Goal: Information Seeking & Learning: Learn about a topic

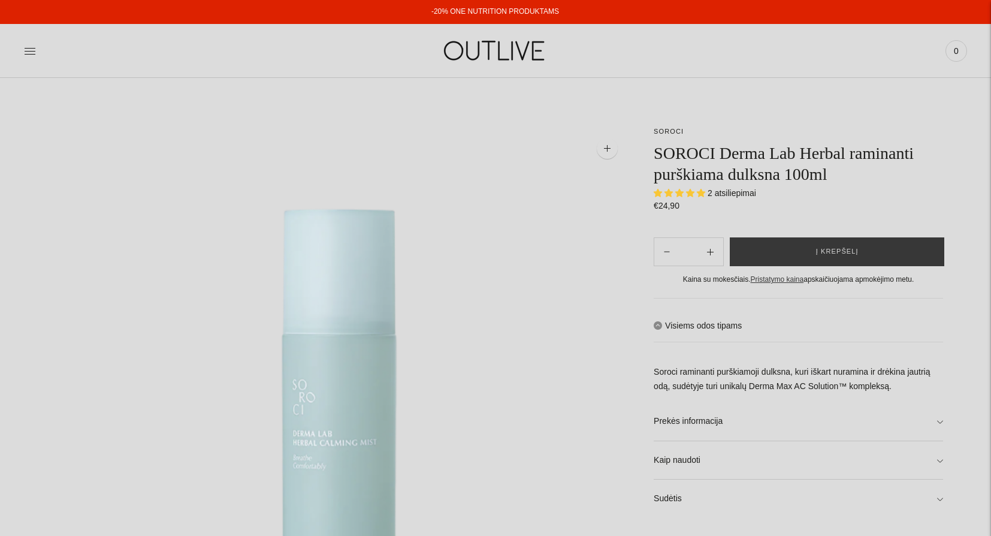
select select "**********"
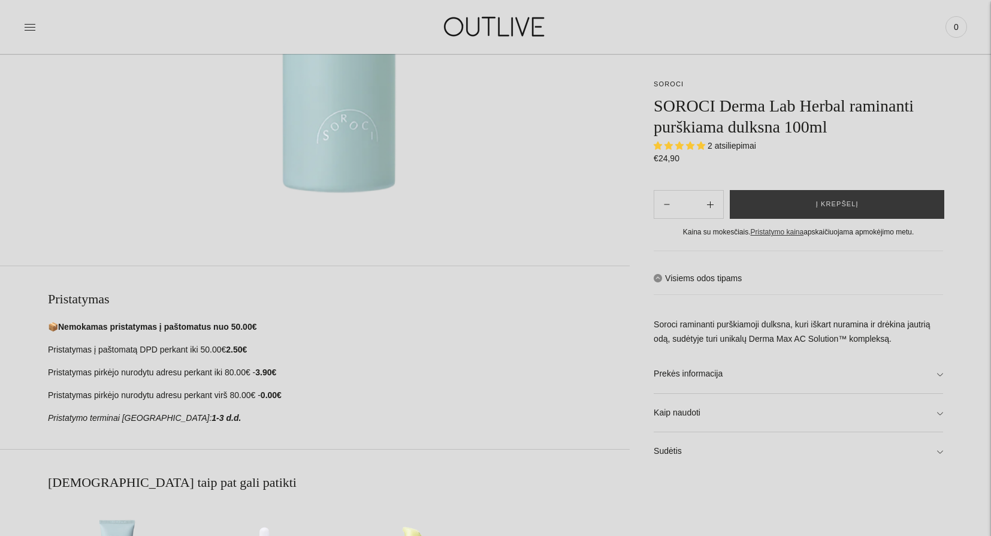
scroll to position [457, 0]
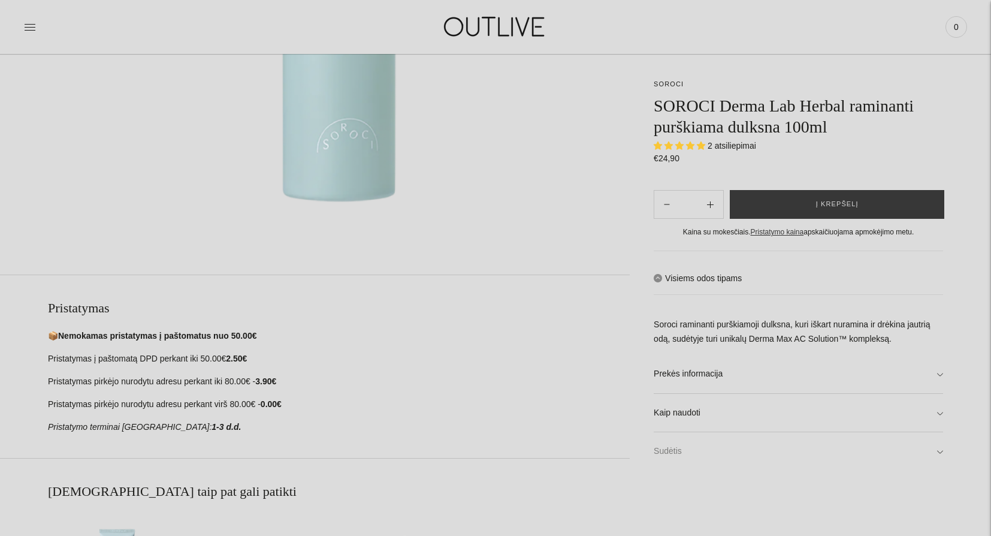
click at [666, 447] on link "Sudėtis" at bounding box center [798, 451] width 289 height 38
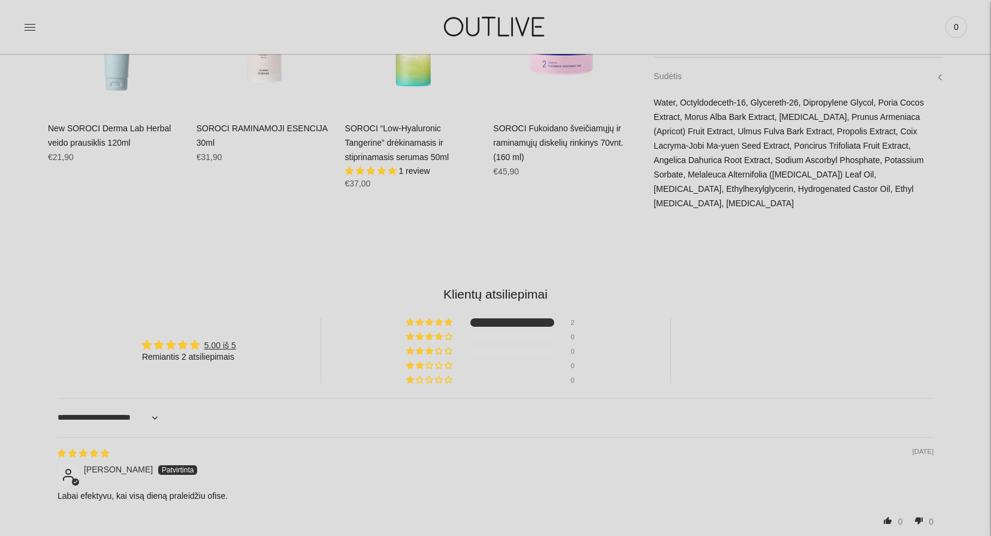
scroll to position [1002, 0]
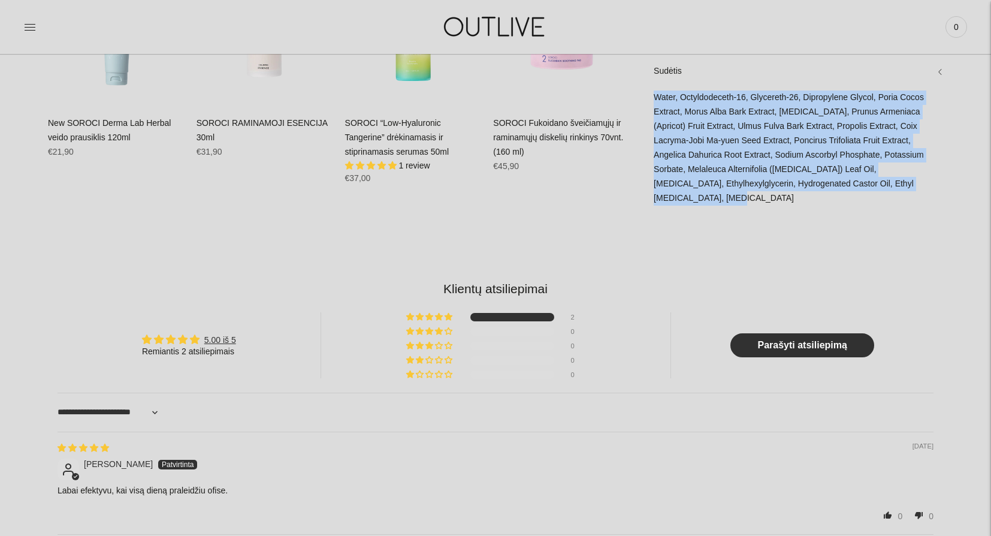
drag, startPoint x: 656, startPoint y: 113, endPoint x: 902, endPoint y: 204, distance: 262.4
click at [902, 204] on div "Water, Octyldodeceth-16, Glycereth-26, Dipropylene Glycol, Poria Cocos Extract,…" at bounding box center [798, 154] width 289 height 127
copy div "Water, Octyldodeceth-16, Glycereth-26, Dipropylene Glycol, Poria Cocos Extract,…"
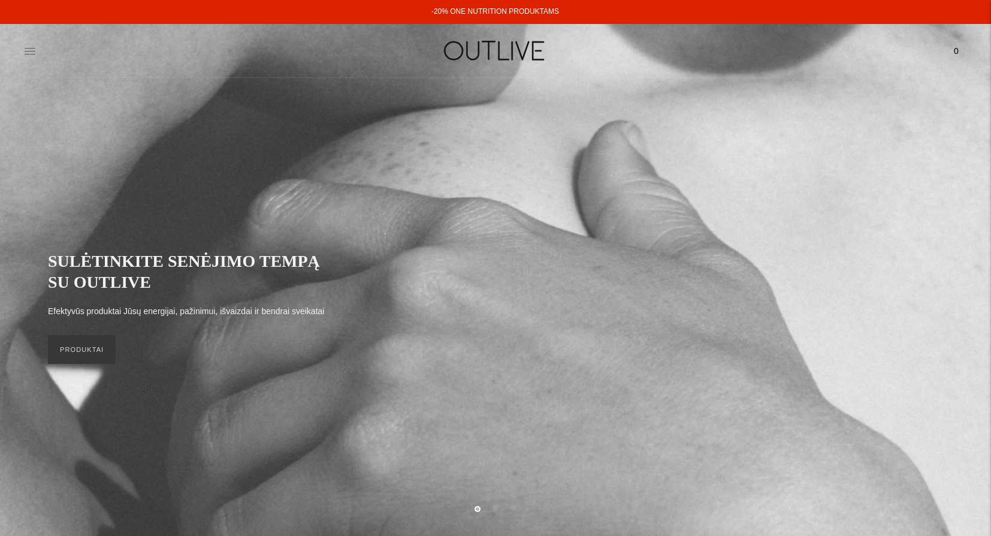
click at [27, 52] on icon at bounding box center [30, 51] width 12 height 12
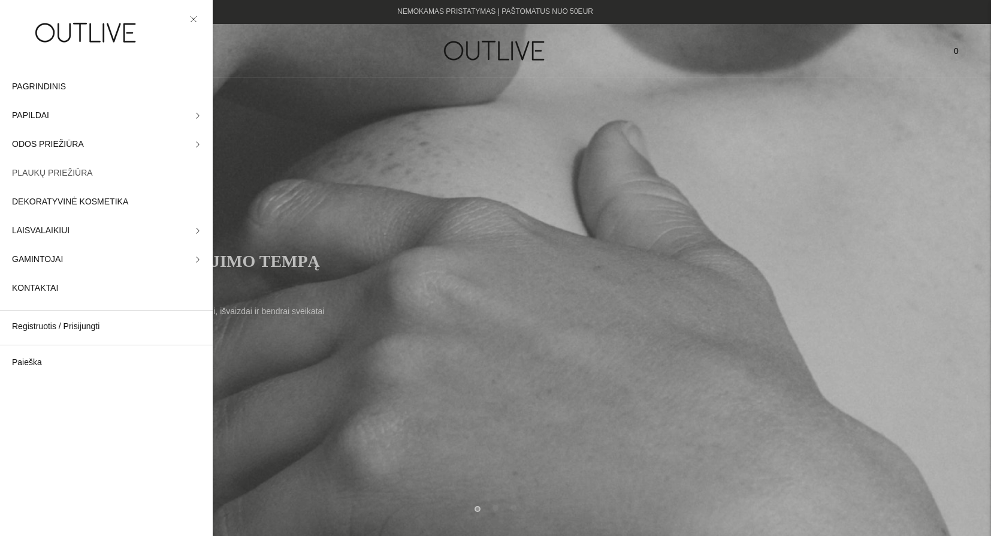
click at [62, 174] on span "PLAUKŲ PRIEŽIŪRA" at bounding box center [52, 173] width 81 height 14
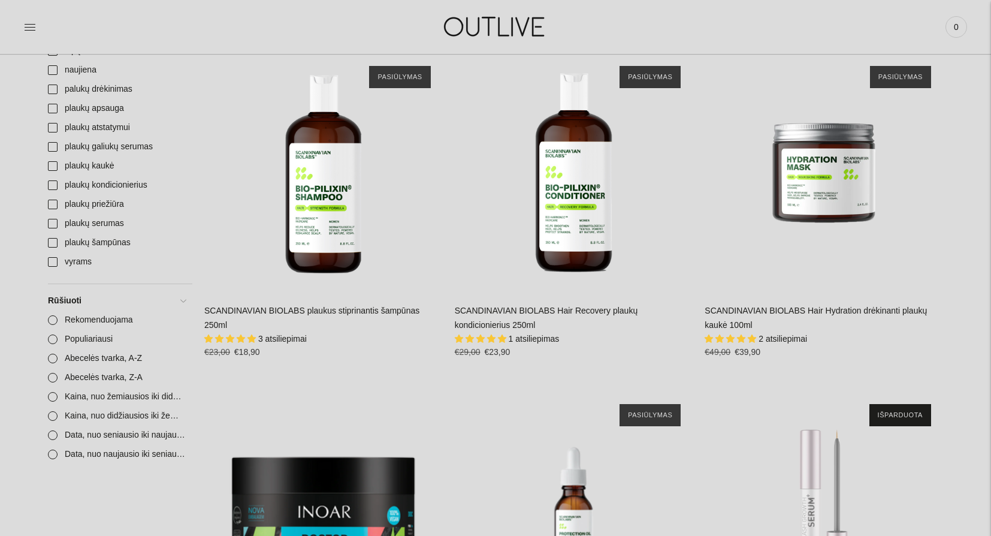
scroll to position [661, 0]
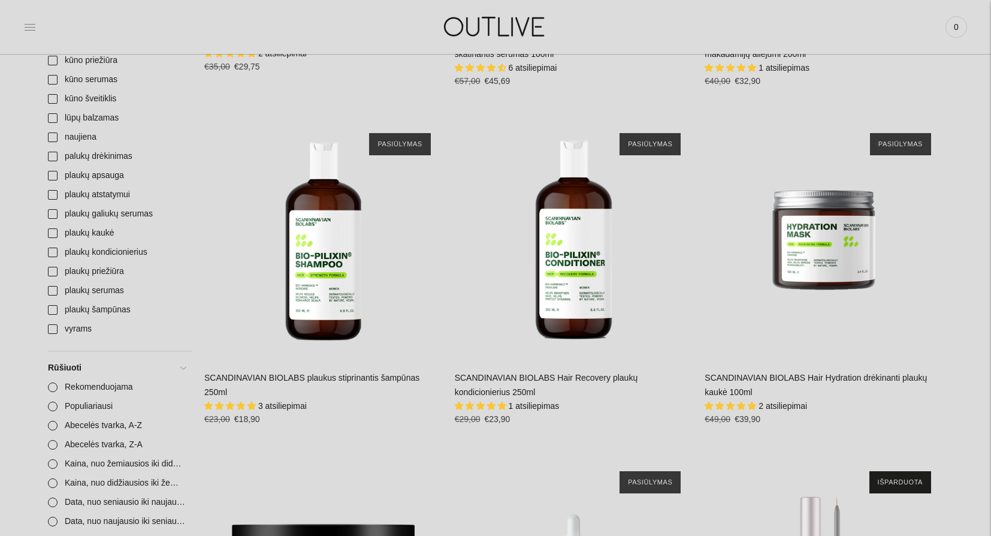
click at [33, 31] on icon at bounding box center [30, 27] width 12 height 12
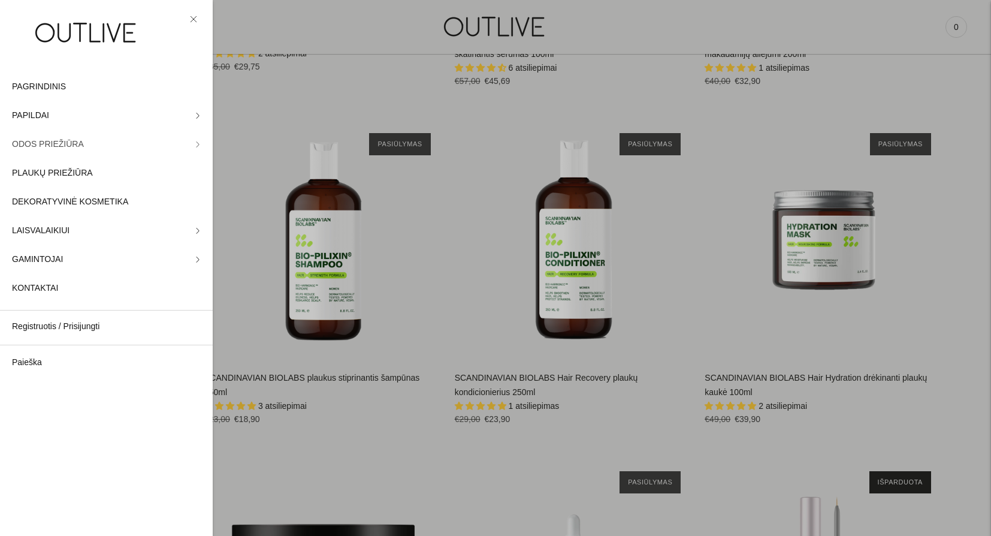
click at [56, 146] on span "ODOS PRIEŽIŪRA" at bounding box center [48, 144] width 72 height 14
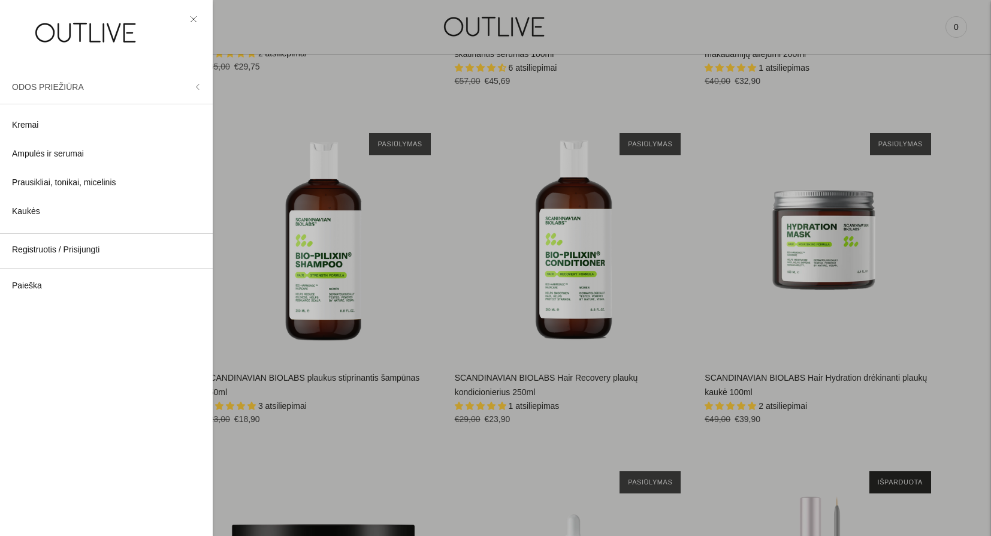
click at [36, 90] on span "ODOS PRIEŽIŪRA" at bounding box center [48, 87] width 72 height 10
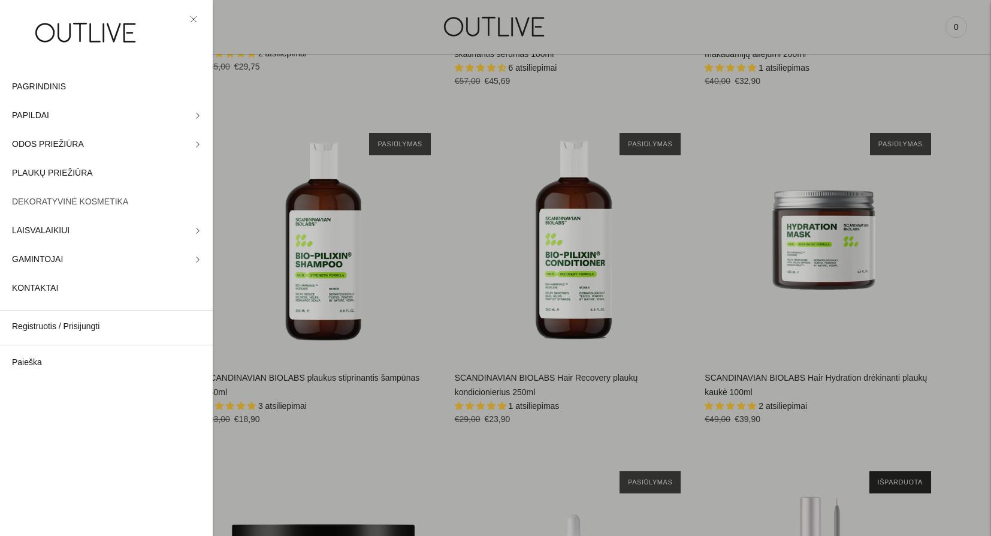
click at [60, 197] on span "DEKORATYVINĖ KOSMETIKA" at bounding box center [70, 202] width 116 height 14
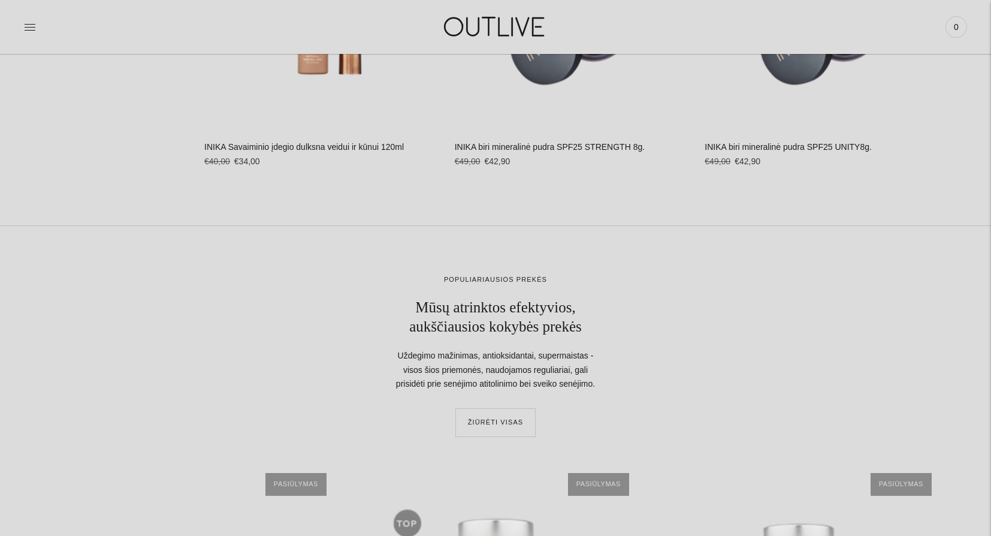
scroll to position [1641, 0]
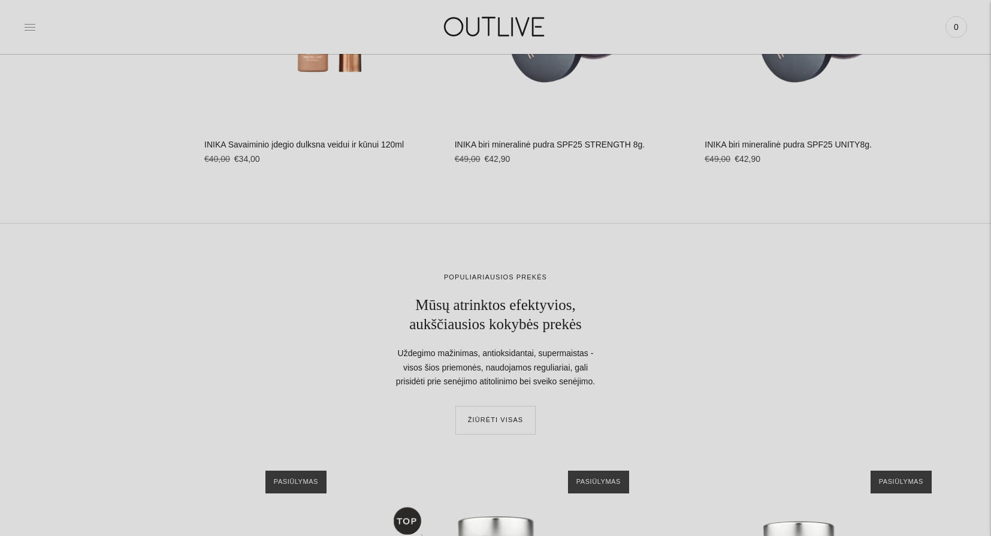
click at [32, 30] on icon at bounding box center [30, 27] width 11 height 6
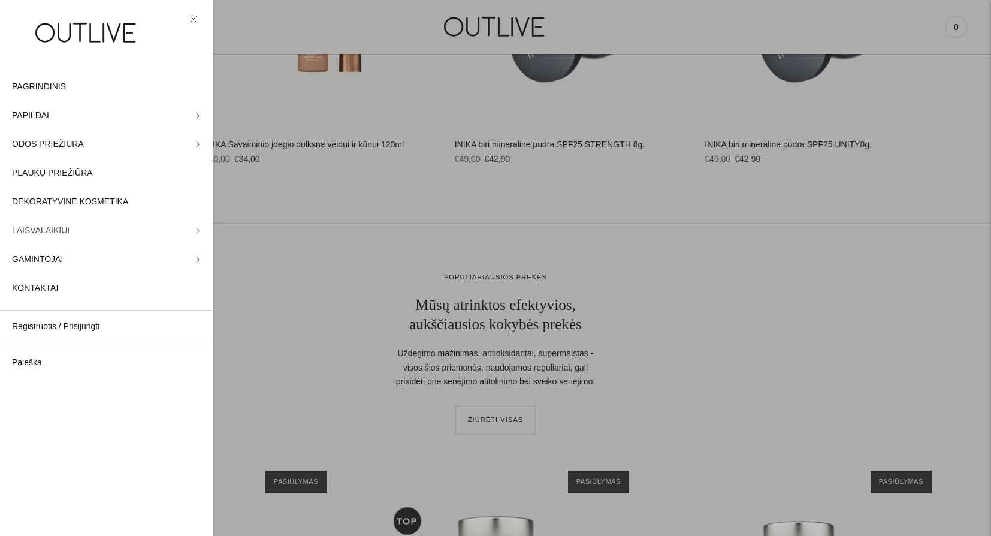
click at [53, 229] on span "LAISVALAIKIUI" at bounding box center [41, 231] width 58 height 14
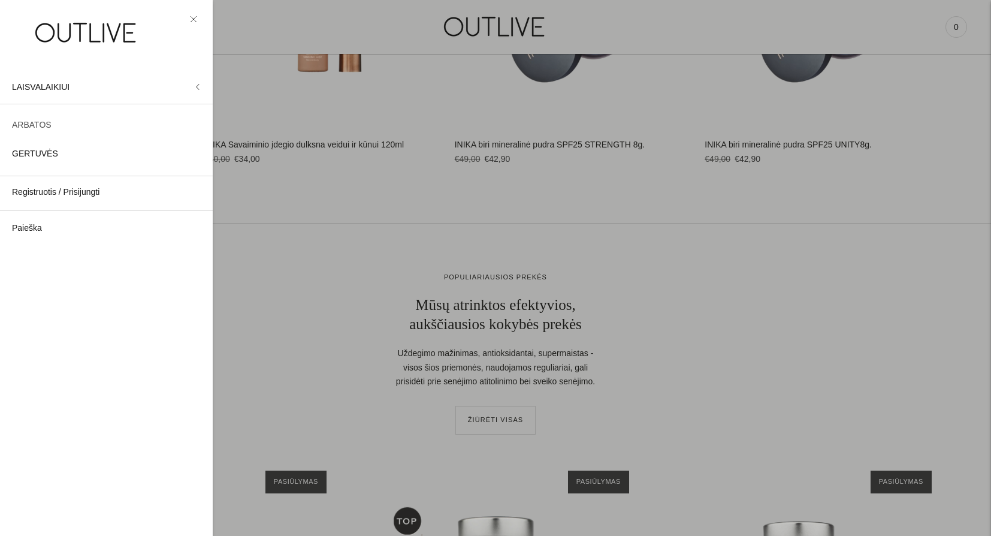
click at [34, 125] on span "ARBATOS" at bounding box center [32, 125] width 40 height 14
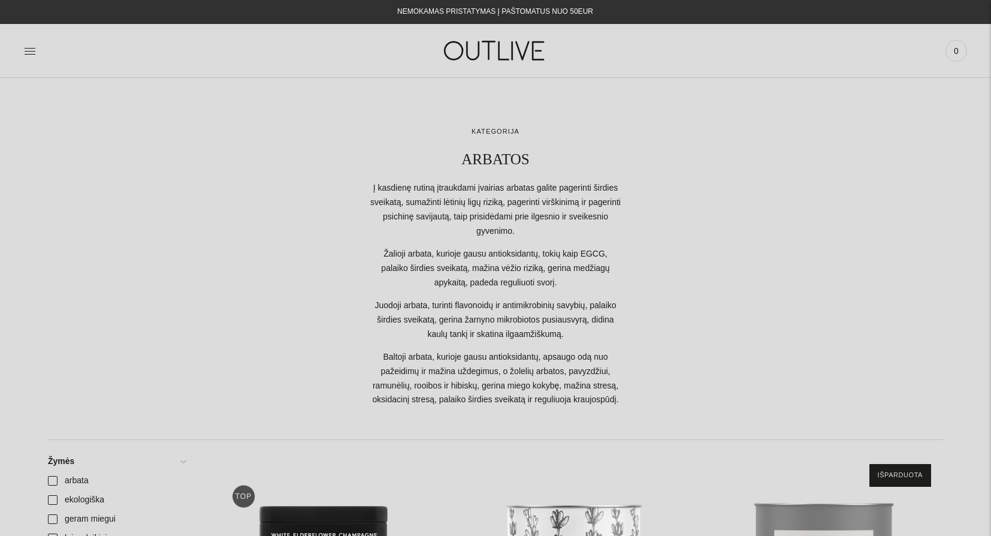
click at [21, 44] on div "PAGRINDINIS PAPILDAI Visi papildai Antioksidantai Dirbantiems ofise Ekologiška …" at bounding box center [495, 50] width 991 height 41
click at [34, 57] on link at bounding box center [30, 51] width 12 height 26
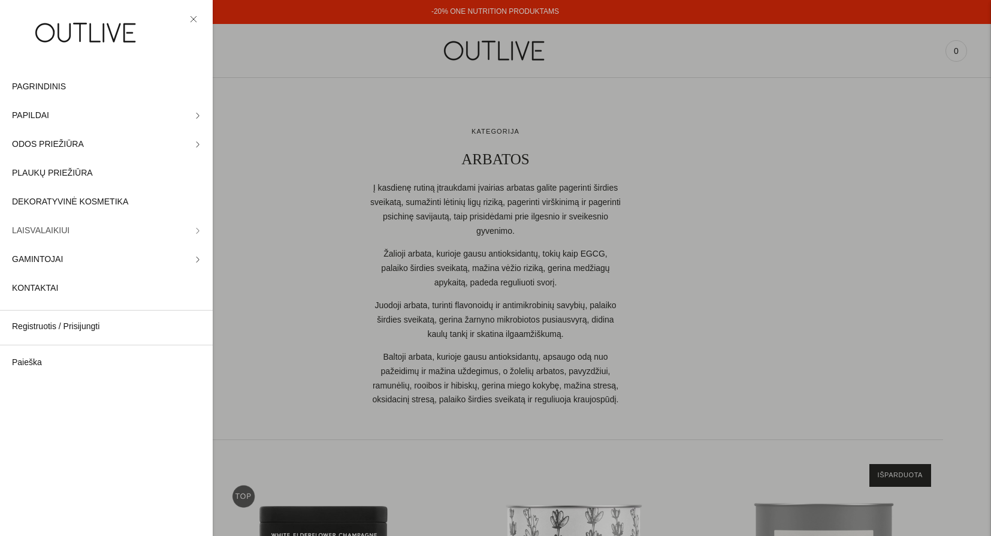
click at [56, 234] on span "LAISVALAIKIUI" at bounding box center [41, 231] width 58 height 14
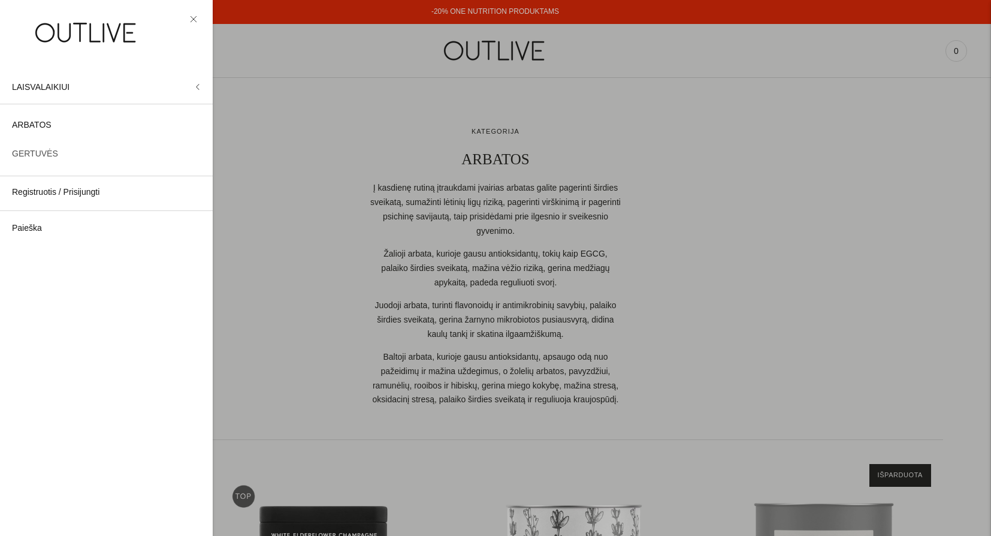
click at [44, 156] on span "GERTUVĖS" at bounding box center [35, 154] width 46 height 14
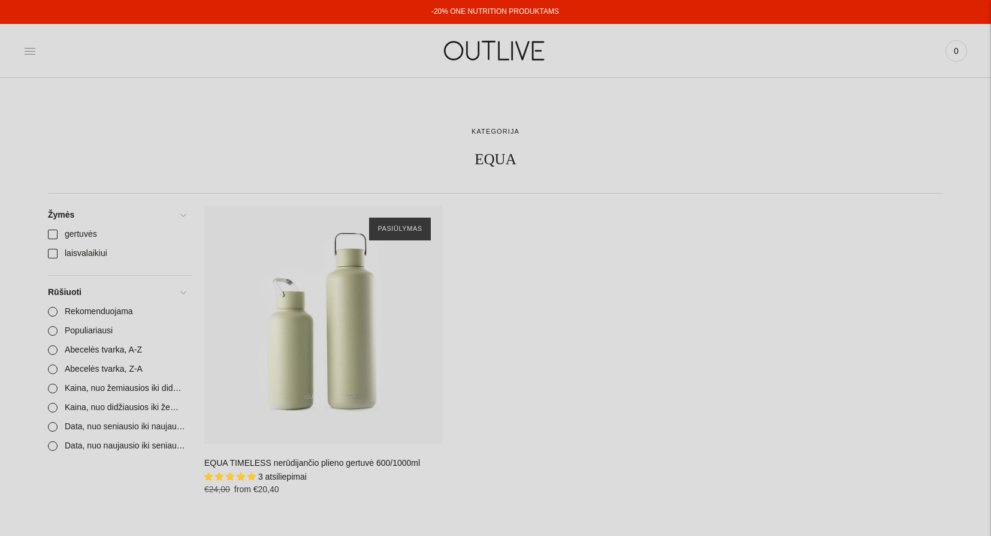
click at [31, 49] on icon at bounding box center [30, 51] width 12 height 12
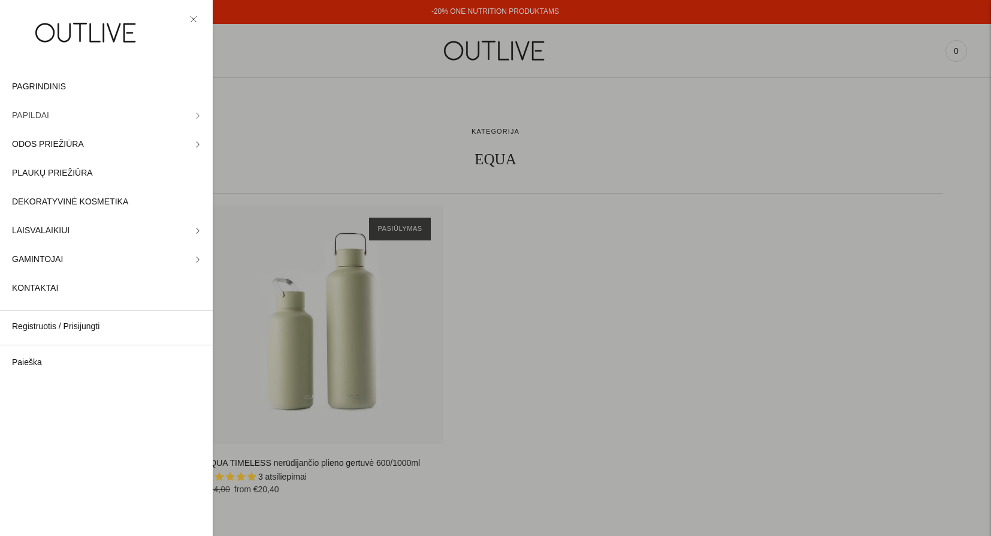
click at [37, 113] on span "PAPILDAI" at bounding box center [30, 115] width 37 height 14
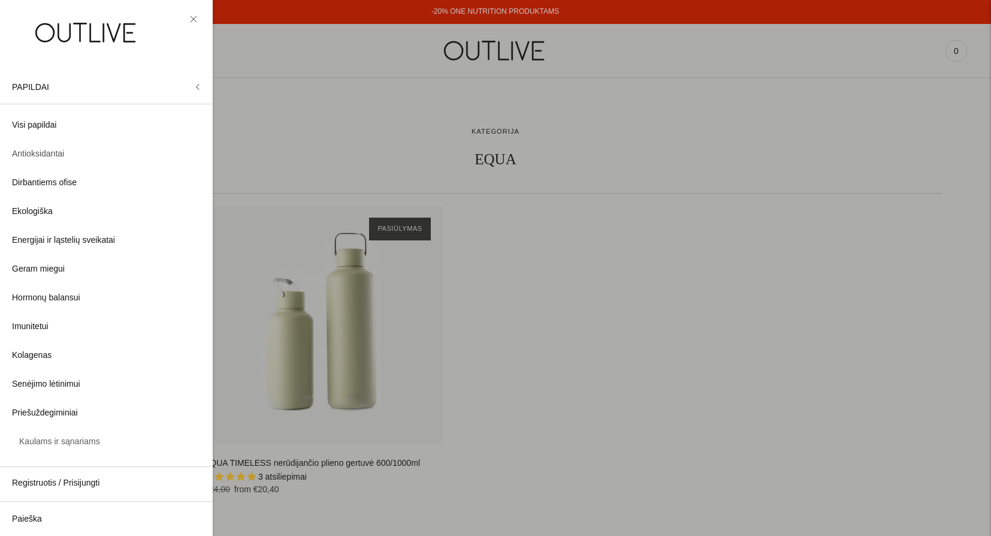
click at [40, 156] on span "Antioksidantai" at bounding box center [38, 154] width 52 height 14
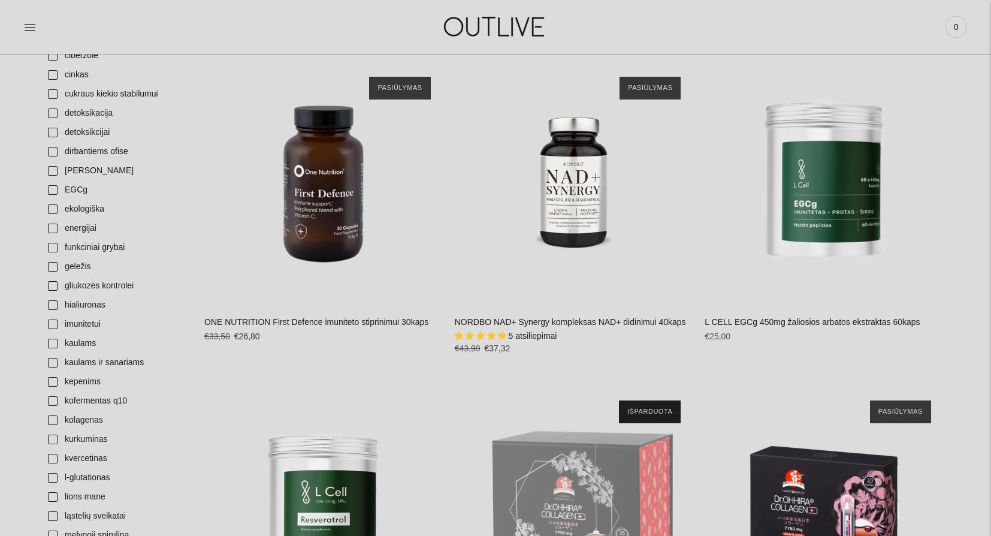
scroll to position [638, 0]
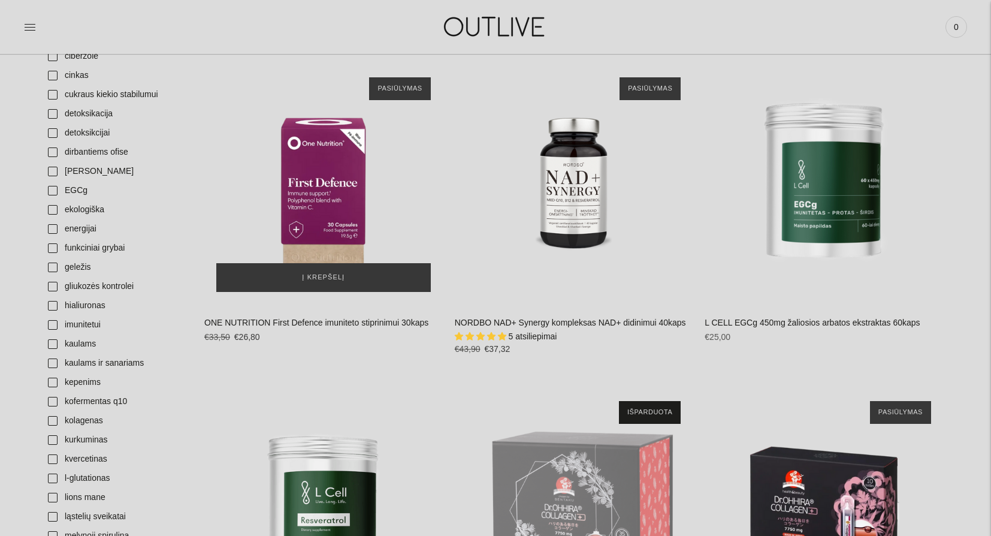
click at [334, 198] on div "ONE NUTRITION First Defence imuniteto stiprinimui 30kaps\a" at bounding box center [323, 184] width 238 height 238
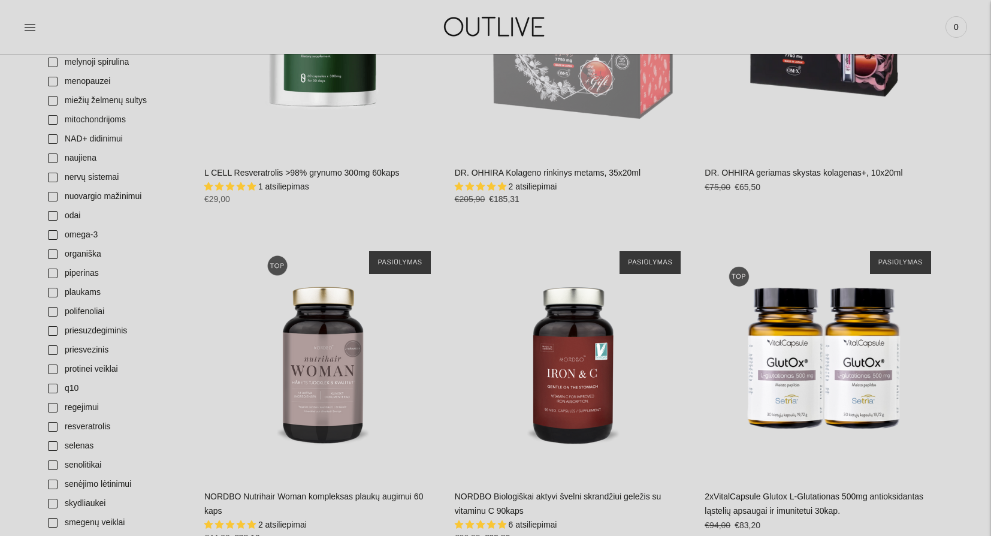
scroll to position [1113, 0]
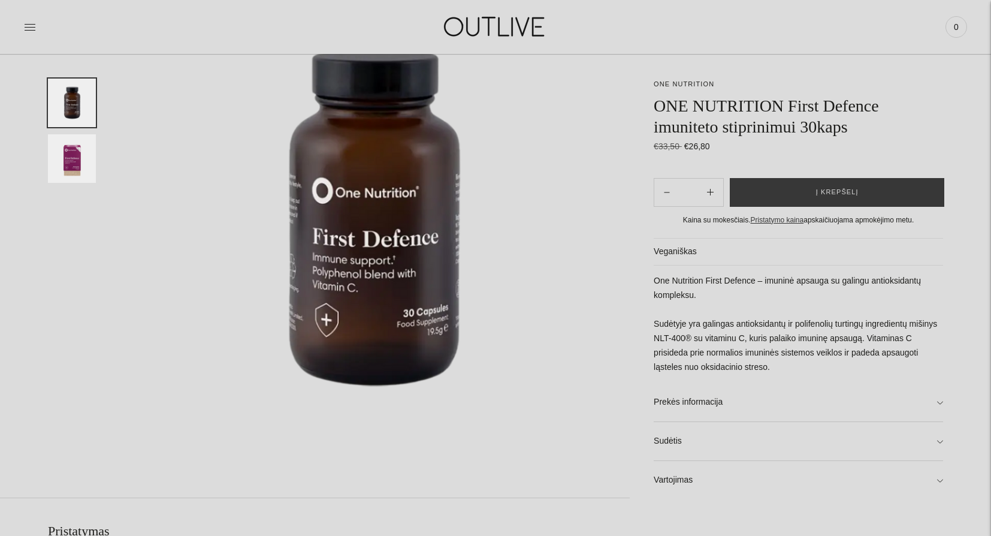
scroll to position [160, 0]
